Goal: Check status

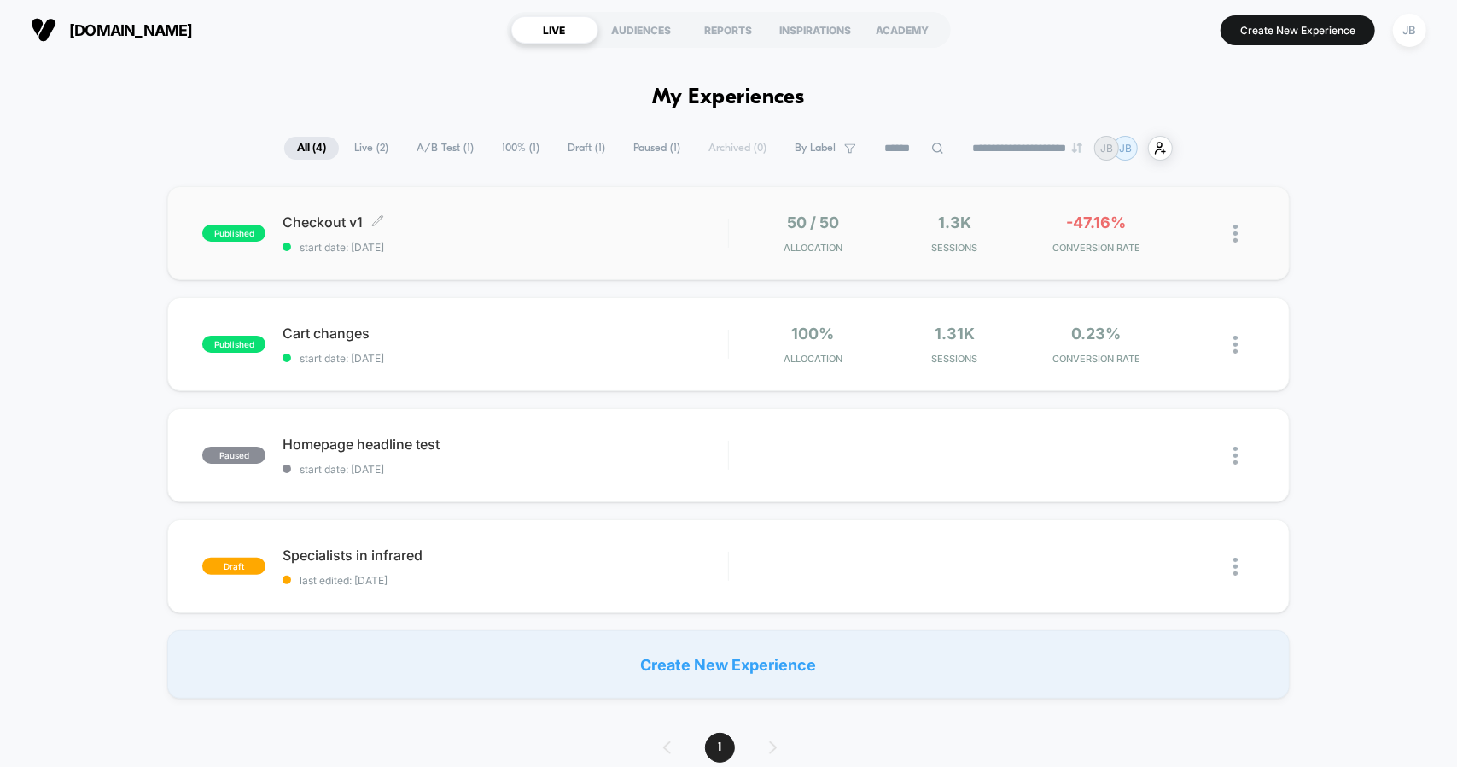
click at [432, 243] on span "start date: [DATE]" at bounding box center [505, 247] width 445 height 13
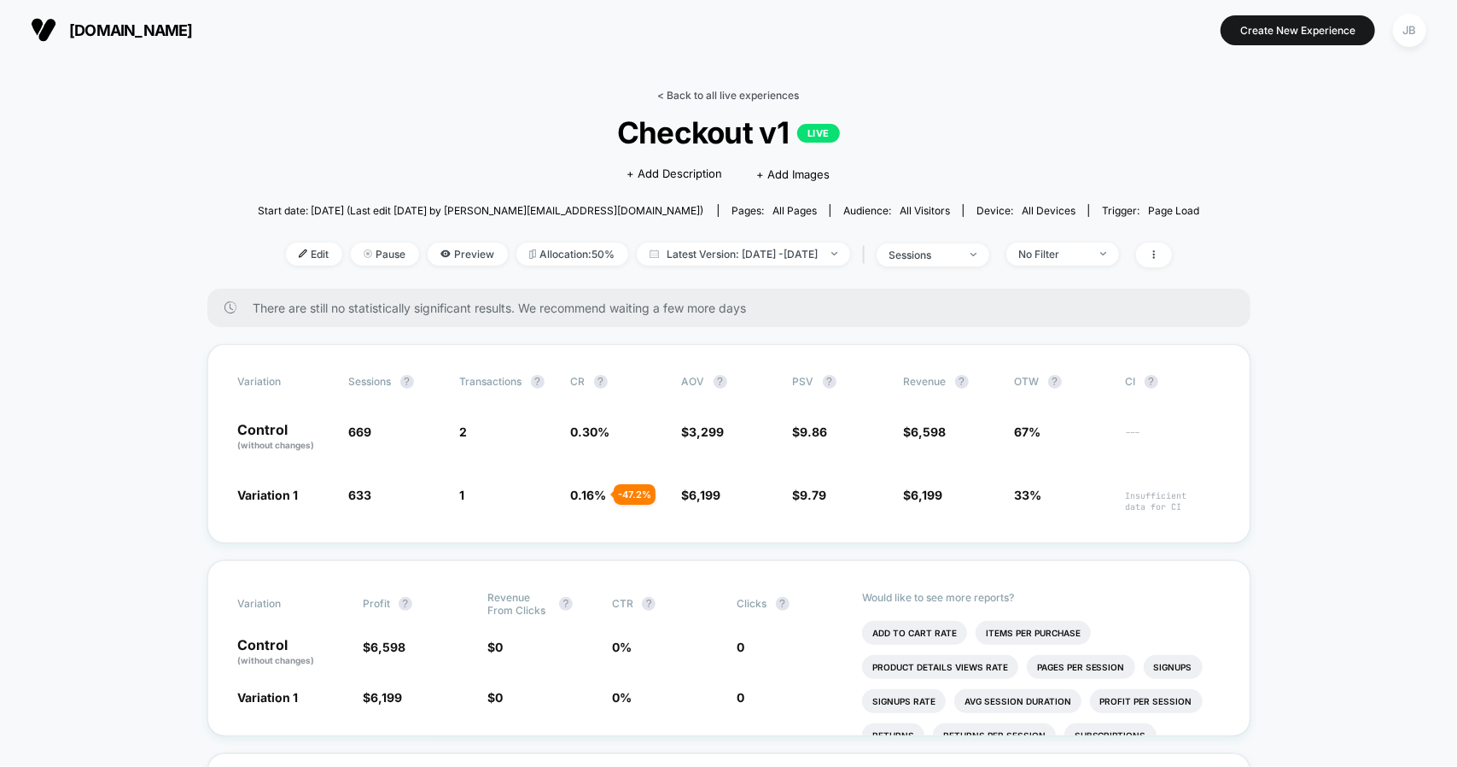
click at [762, 96] on link "< Back to all live experiences" at bounding box center [729, 95] width 142 height 13
